Goal: Complete application form

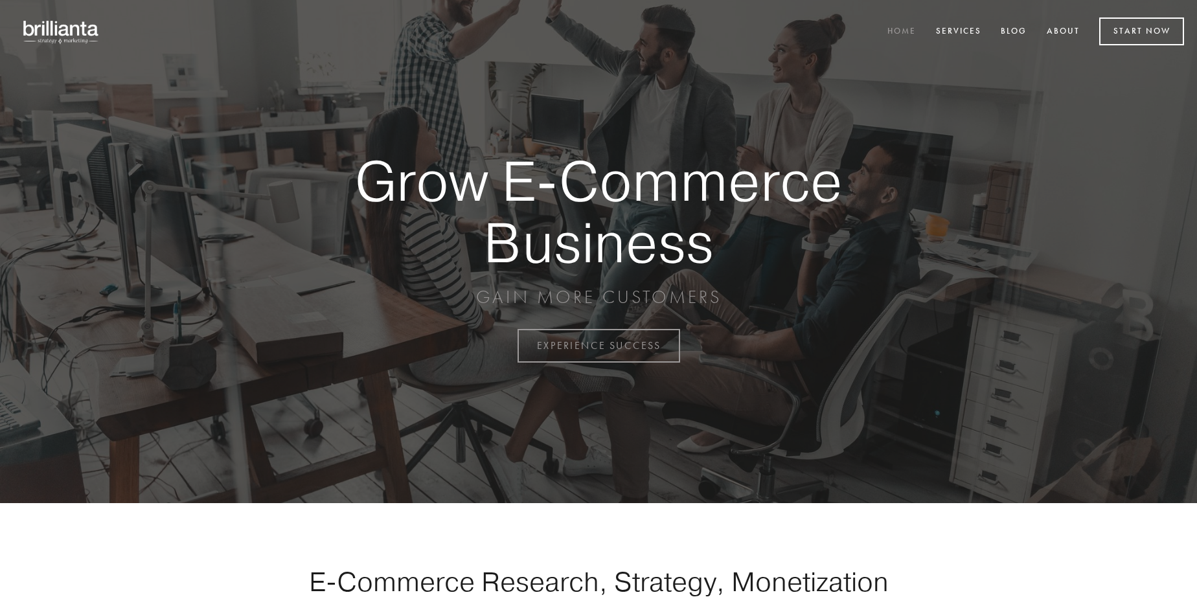
scroll to position [3395, 0]
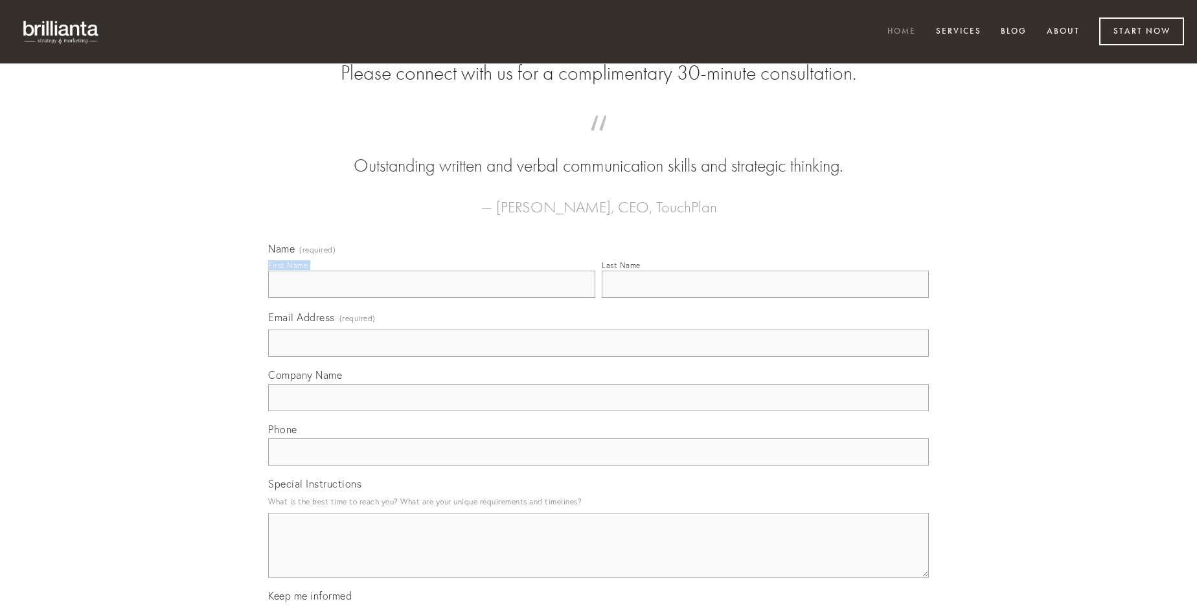
type input "[PERSON_NAME]"
click at [765, 298] on input "Last Name" at bounding box center [765, 284] width 327 height 27
type input "[PERSON_NAME]"
click at [598, 357] on input "Email Address (required)" at bounding box center [598, 343] width 661 height 27
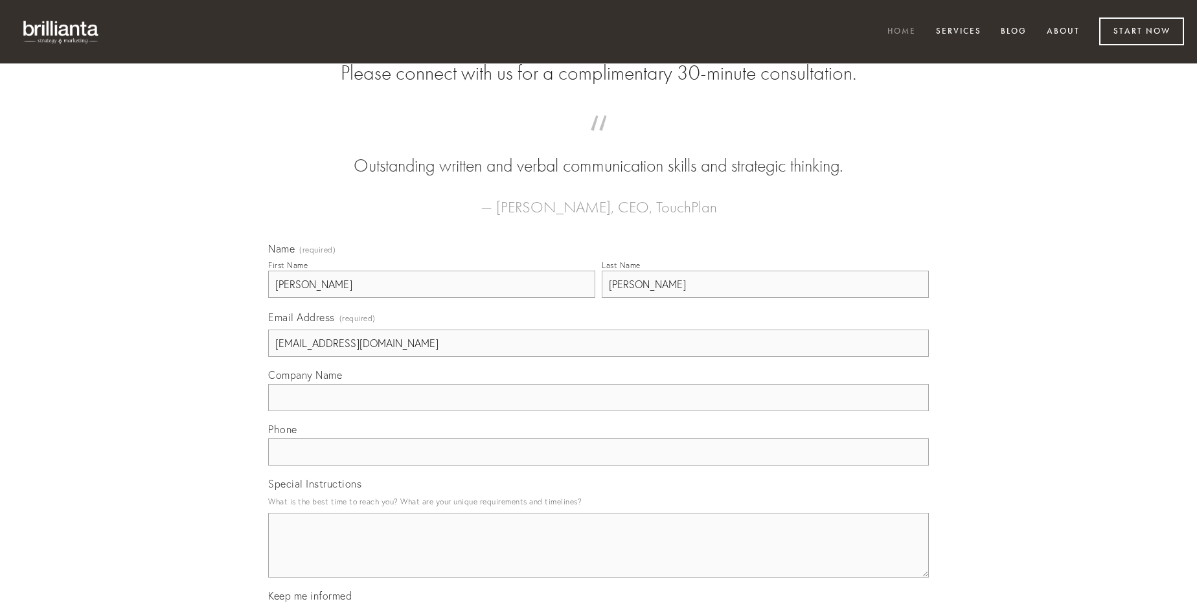
type input "[EMAIL_ADDRESS][DOMAIN_NAME]"
click at [598, 411] on input "Company Name" at bounding box center [598, 397] width 661 height 27
type input "tamquam"
click at [598, 466] on input "text" at bounding box center [598, 451] width 661 height 27
click at [598, 557] on textarea "Special Instructions" at bounding box center [598, 545] width 661 height 65
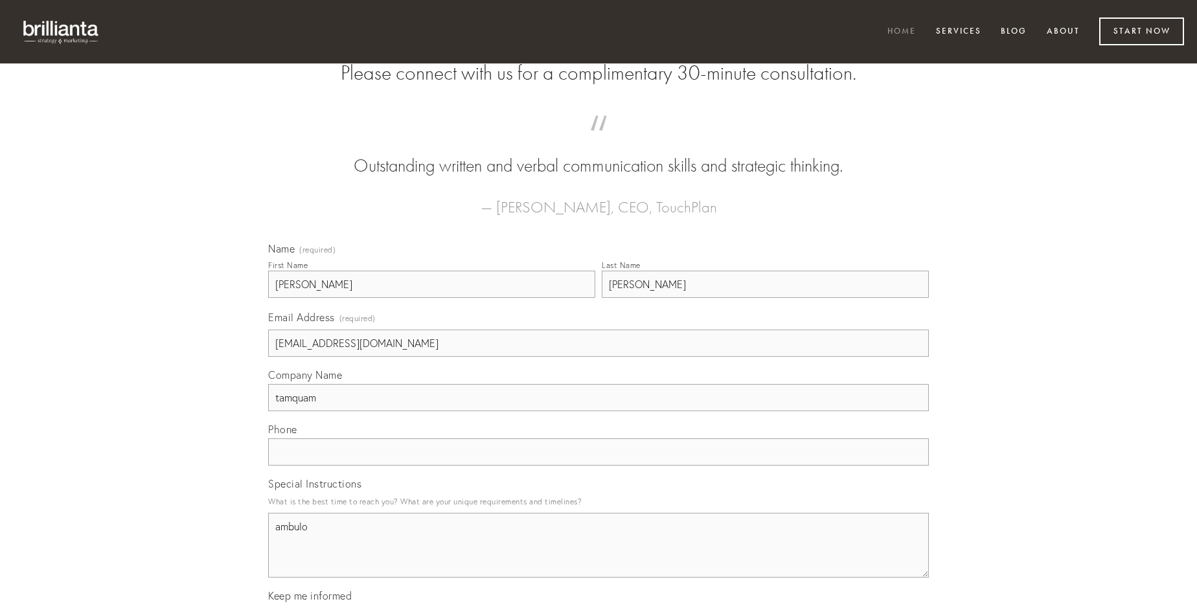
type textarea "ambulo"
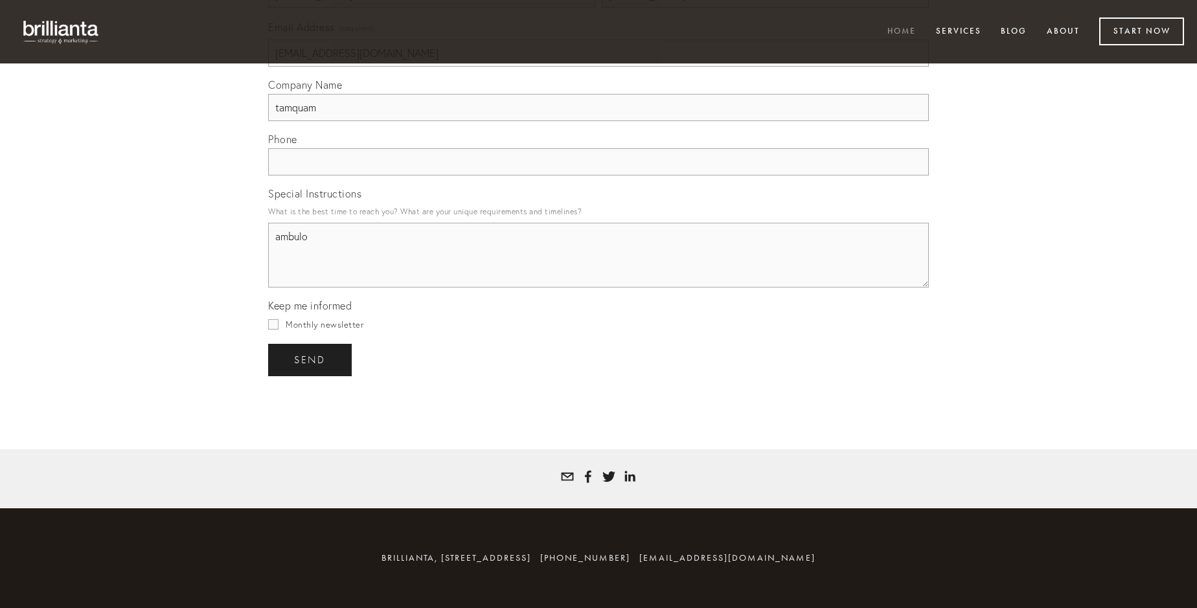
click at [311, 359] on span "send" at bounding box center [310, 360] width 32 height 12
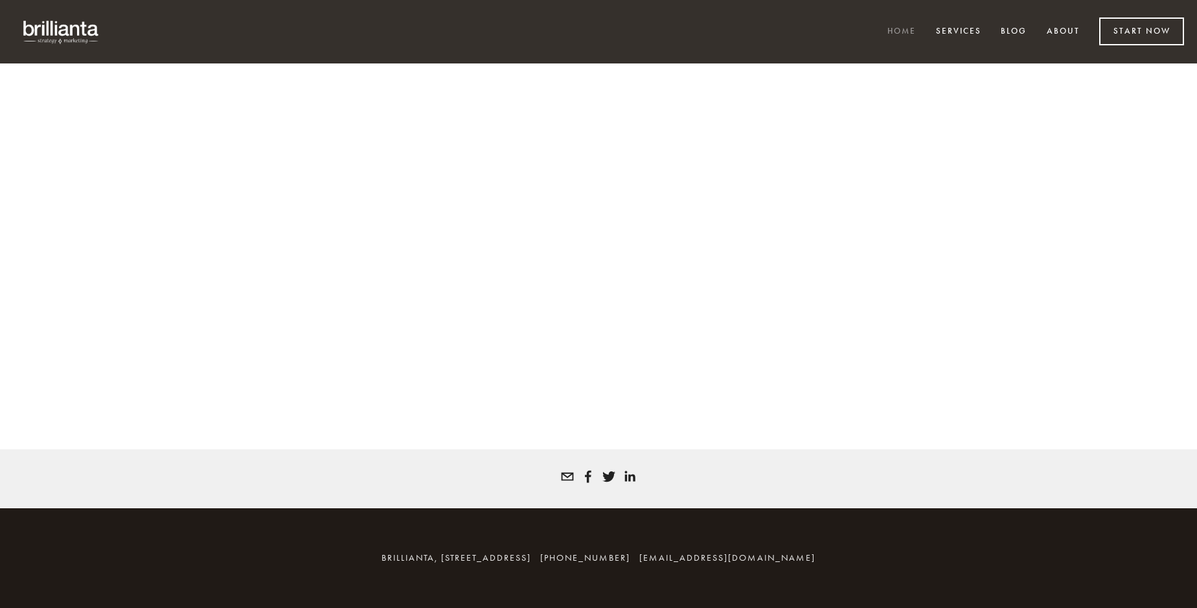
scroll to position [3377, 0]
